Goal: Transaction & Acquisition: Subscribe to service/newsletter

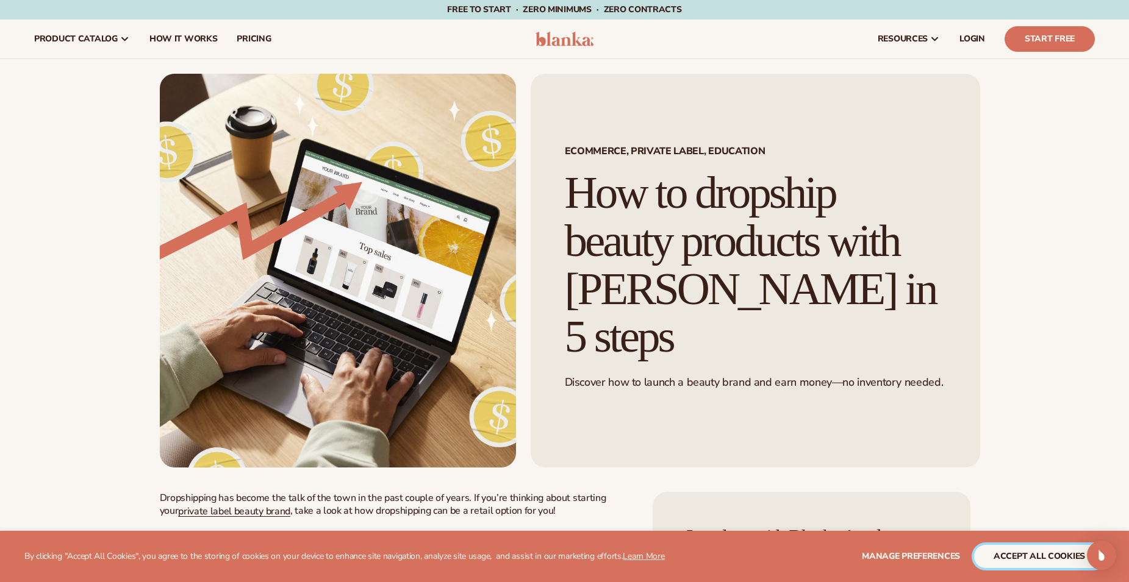
click at [1057, 552] on button "accept all cookies" at bounding box center [1039, 556] width 130 height 23
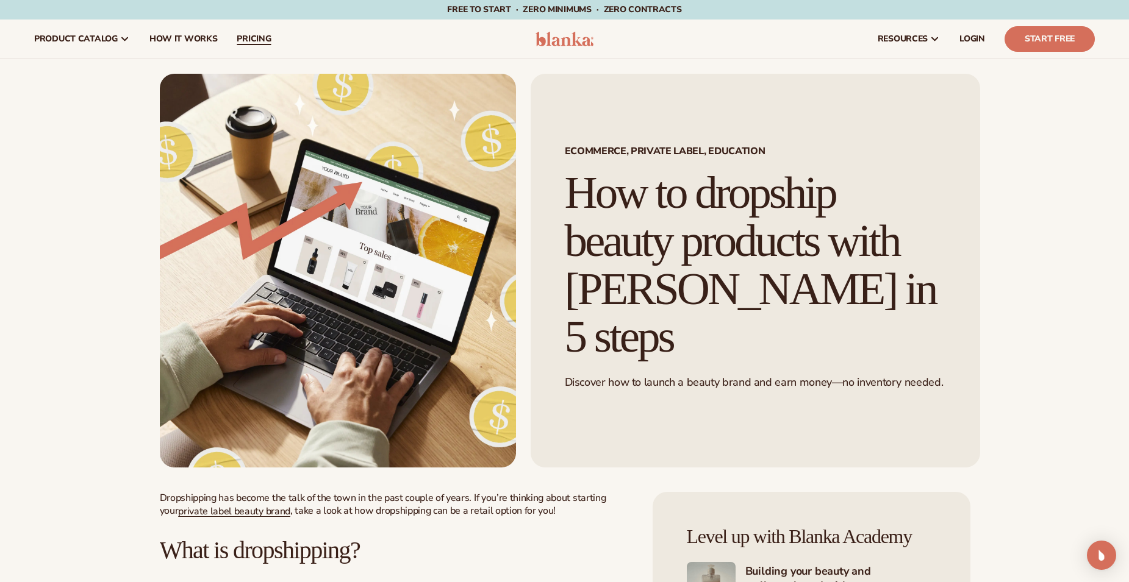
click at [248, 40] on span "pricing" at bounding box center [254, 39] width 34 height 10
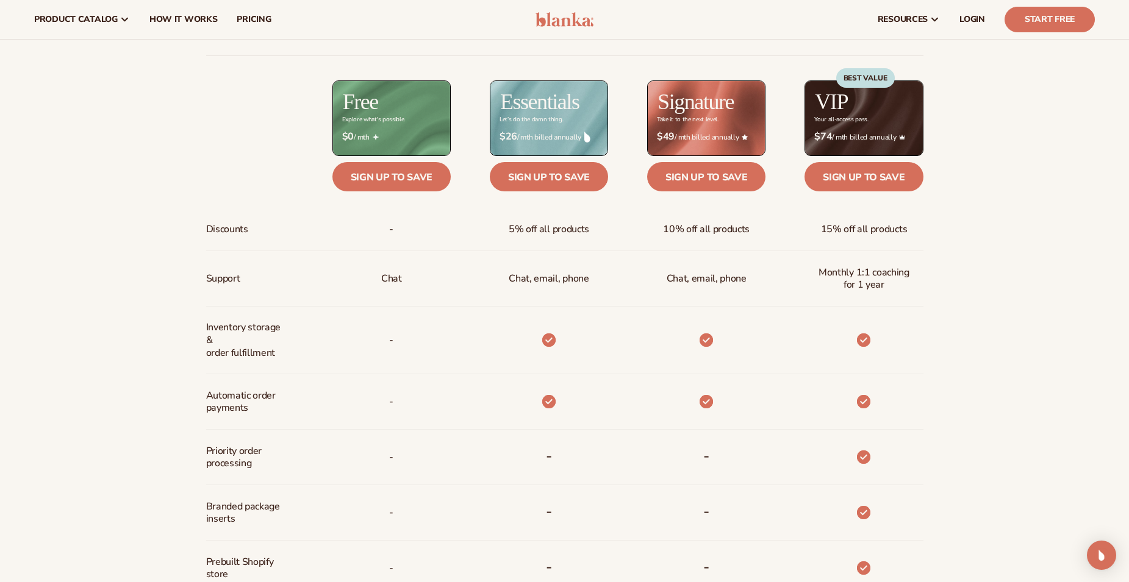
scroll to position [488, 0]
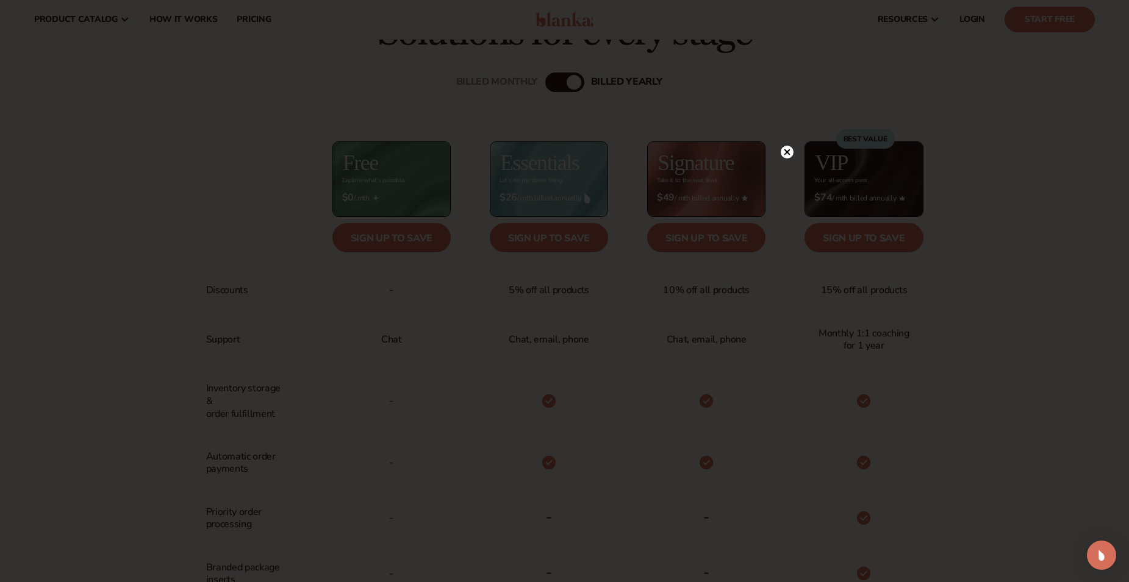
click at [784, 151] on circle at bounding box center [787, 152] width 13 height 13
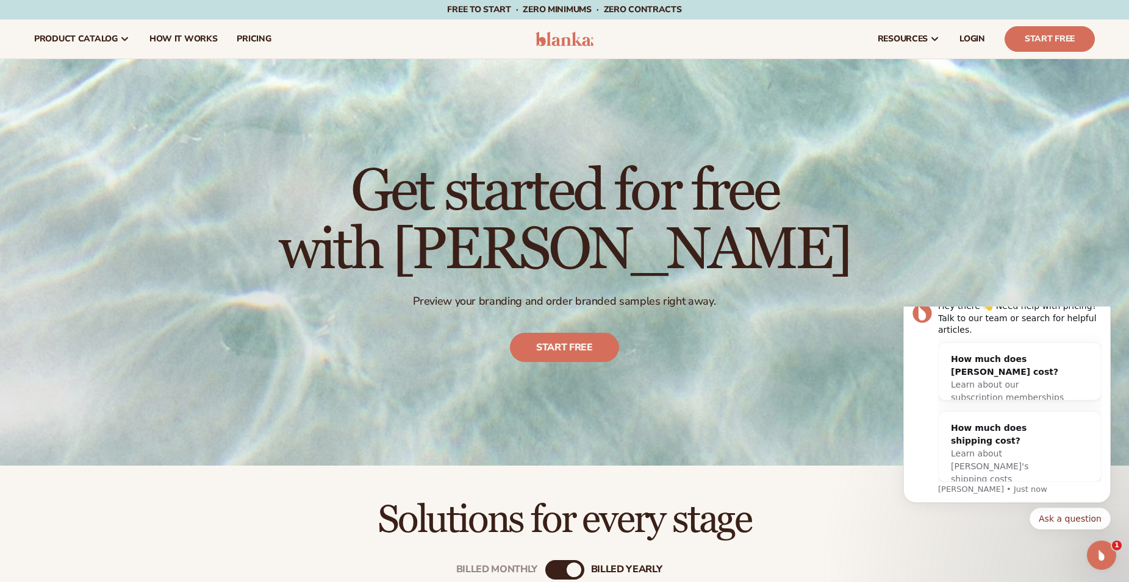
scroll to position [0, 0]
click at [601, 354] on link "Start free" at bounding box center [564, 347] width 109 height 29
